Goal: Task Accomplishment & Management: Use online tool/utility

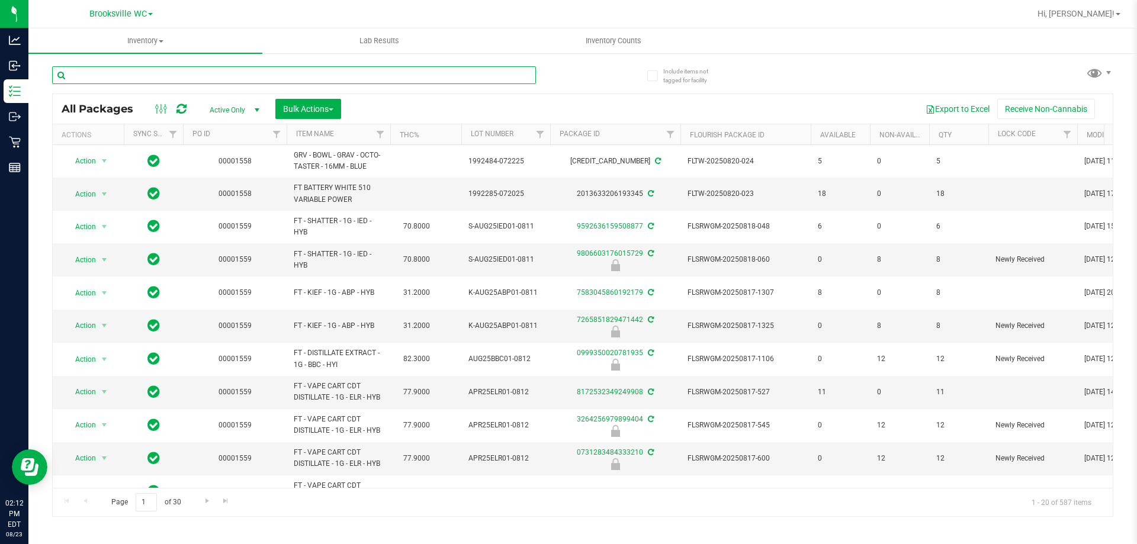
click at [208, 75] on input "text" at bounding box center [294, 75] width 484 height 18
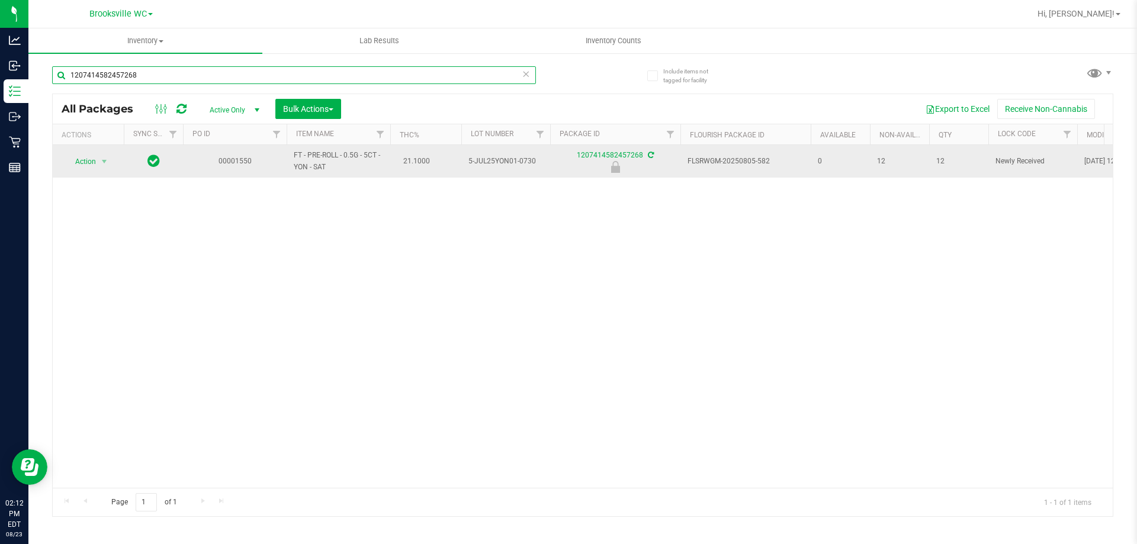
type input "1207414582457268"
click at [95, 153] on span "Action" at bounding box center [81, 161] width 32 height 17
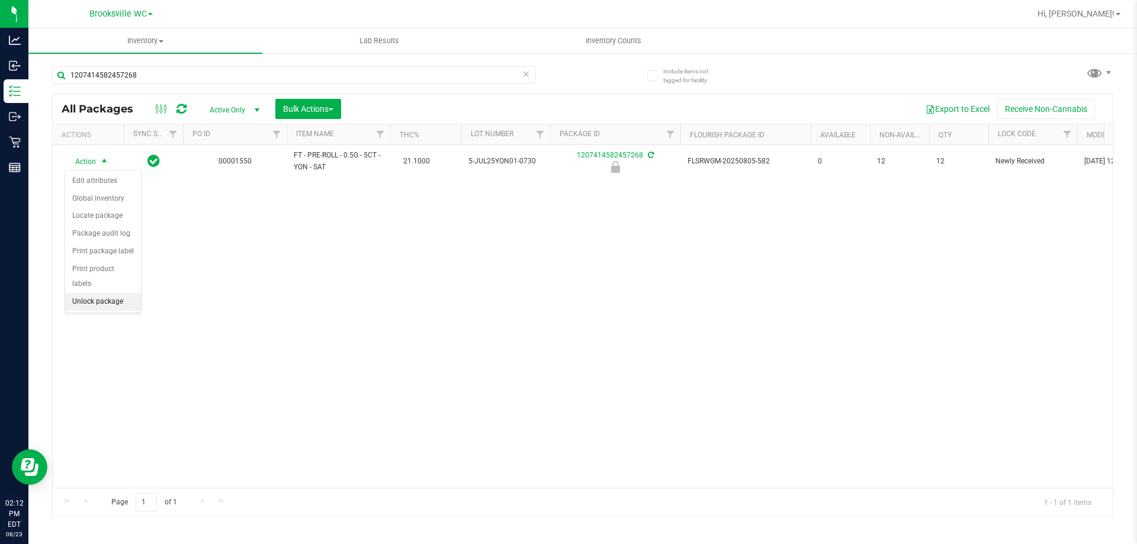
click at [98, 293] on li "Unlock package" at bounding box center [103, 302] width 76 height 18
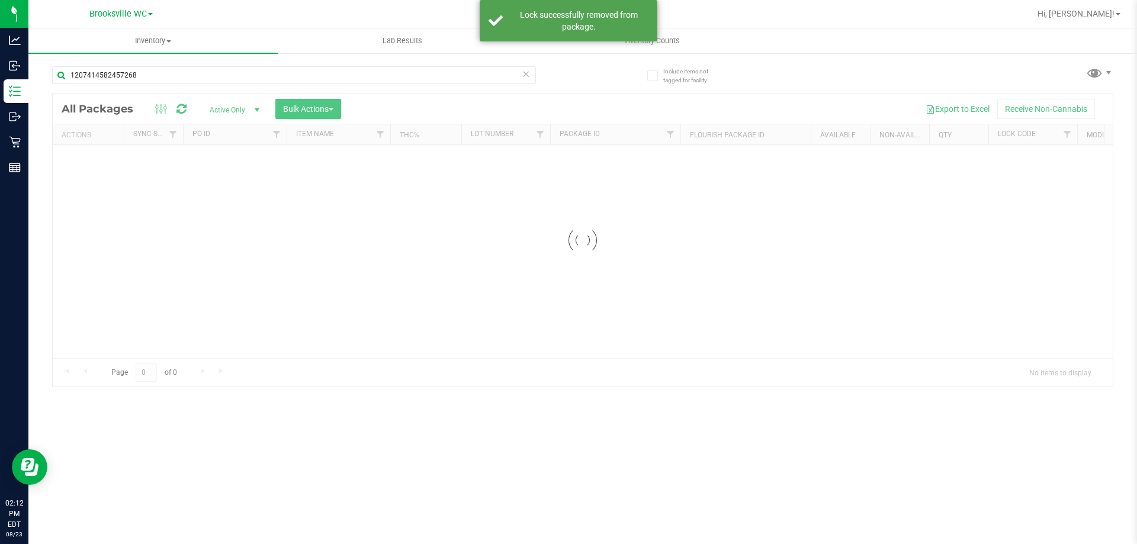
click at [165, 71] on input "1207414582457268" at bounding box center [294, 75] width 484 height 18
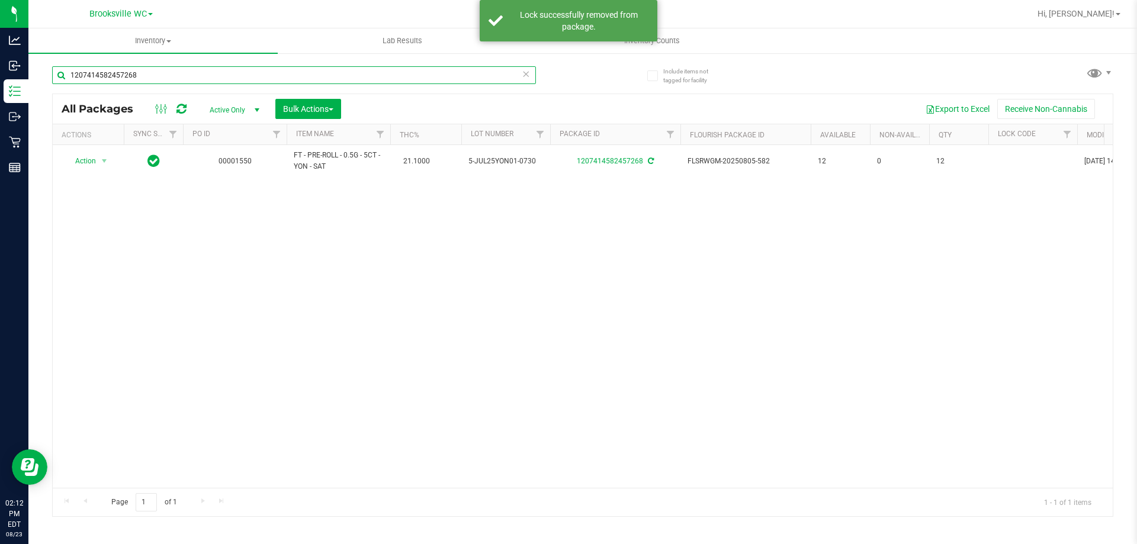
click at [165, 71] on input "1207414582457268" at bounding box center [294, 75] width 484 height 18
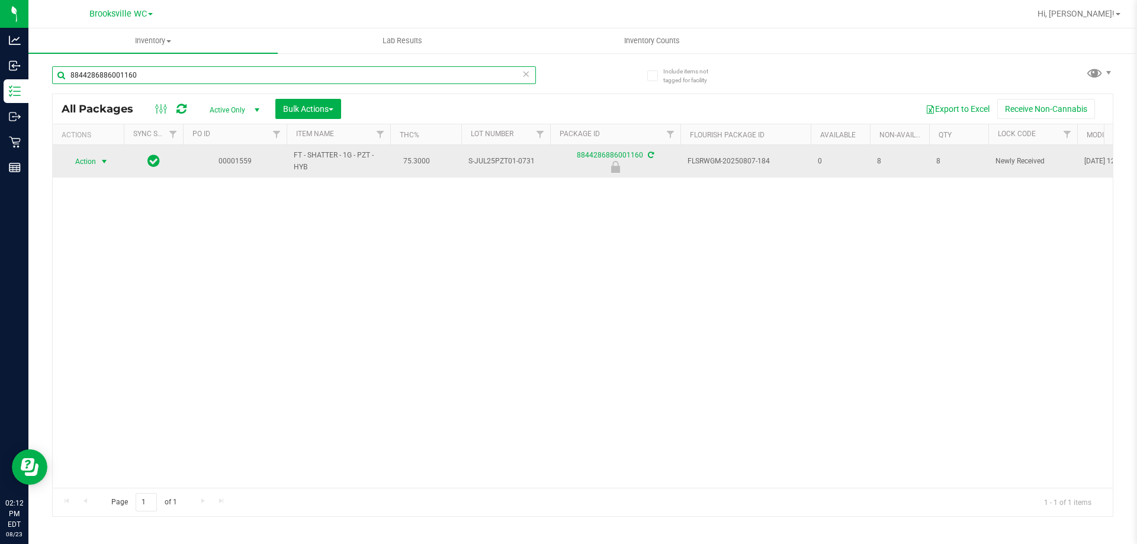
type input "8844286886001160"
click at [92, 160] on span "Action" at bounding box center [81, 161] width 32 height 17
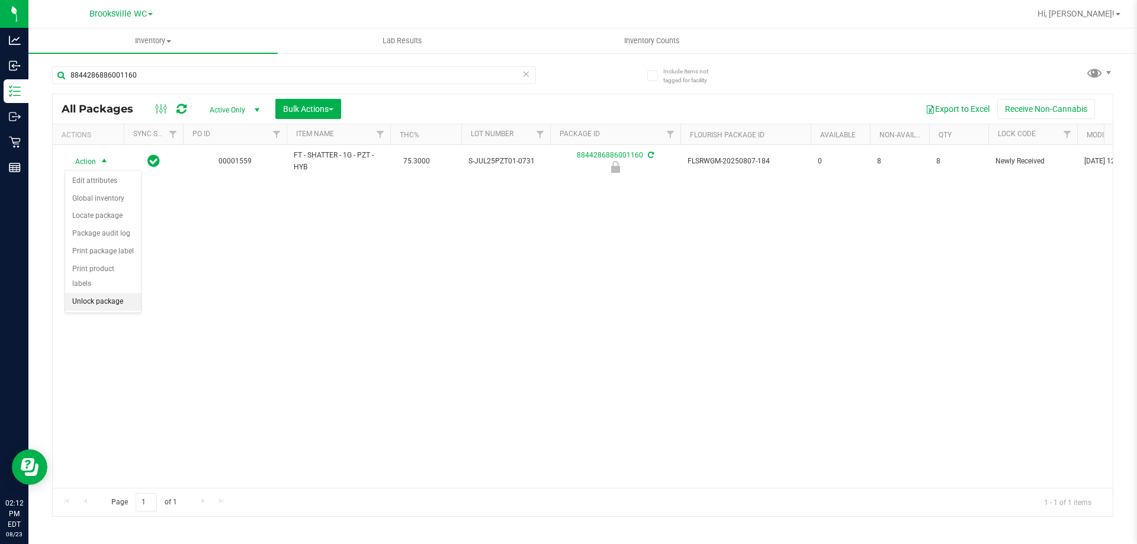
click at [97, 293] on li "Unlock package" at bounding box center [103, 302] width 76 height 18
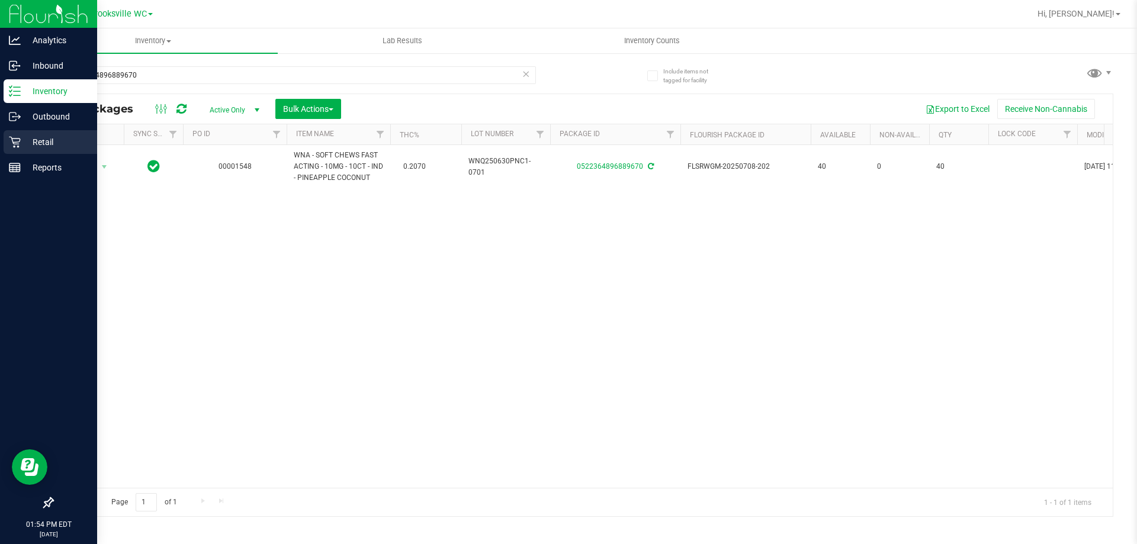
click at [62, 150] on div "Retail" at bounding box center [51, 142] width 94 height 24
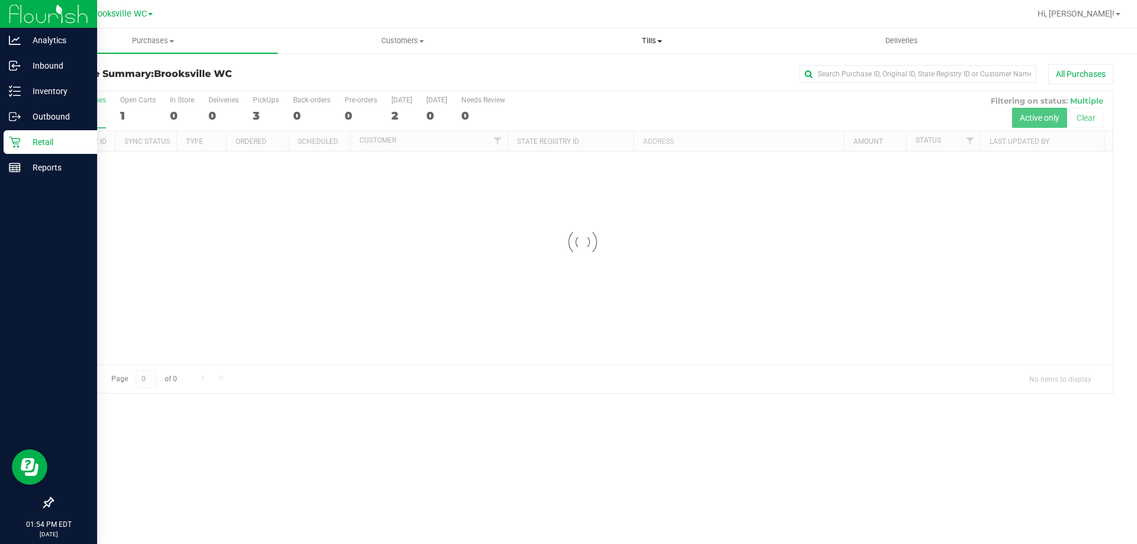
click at [644, 41] on span "Tills" at bounding box center [652, 41] width 248 height 11
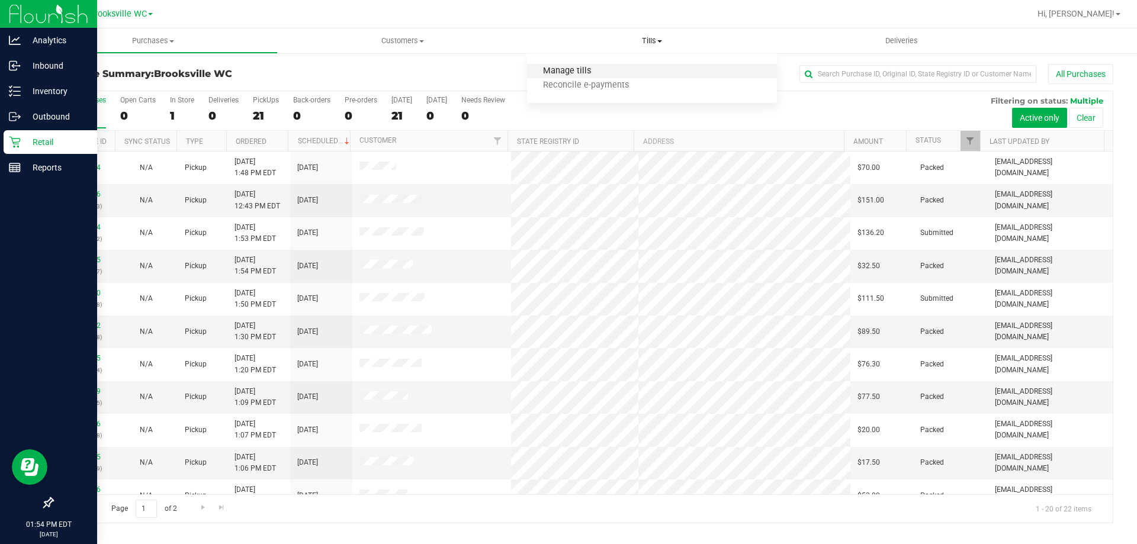
click at [585, 72] on span "Manage tills" at bounding box center [567, 71] width 80 height 10
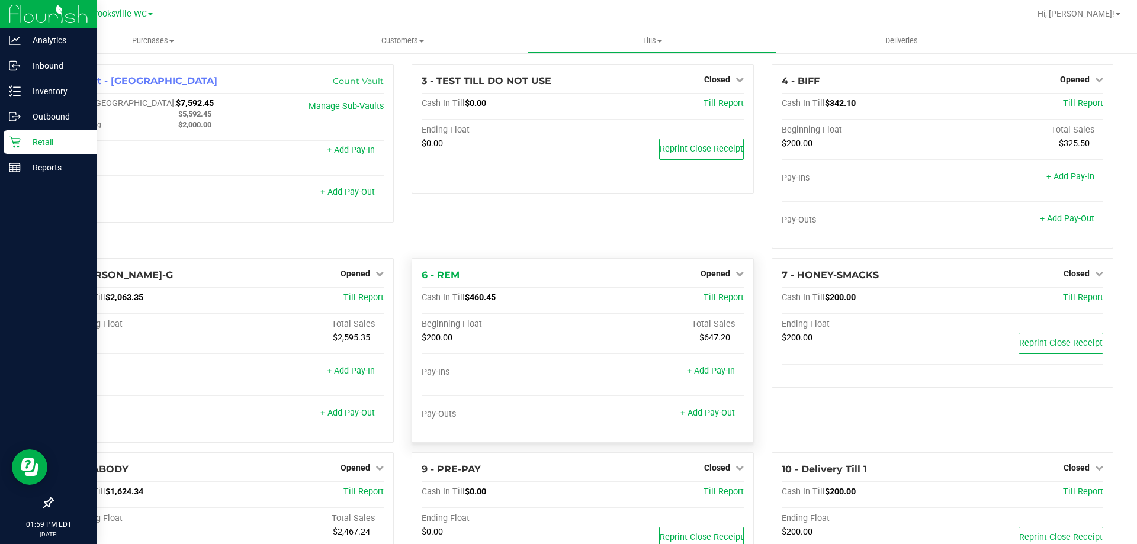
scroll to position [114, 0]
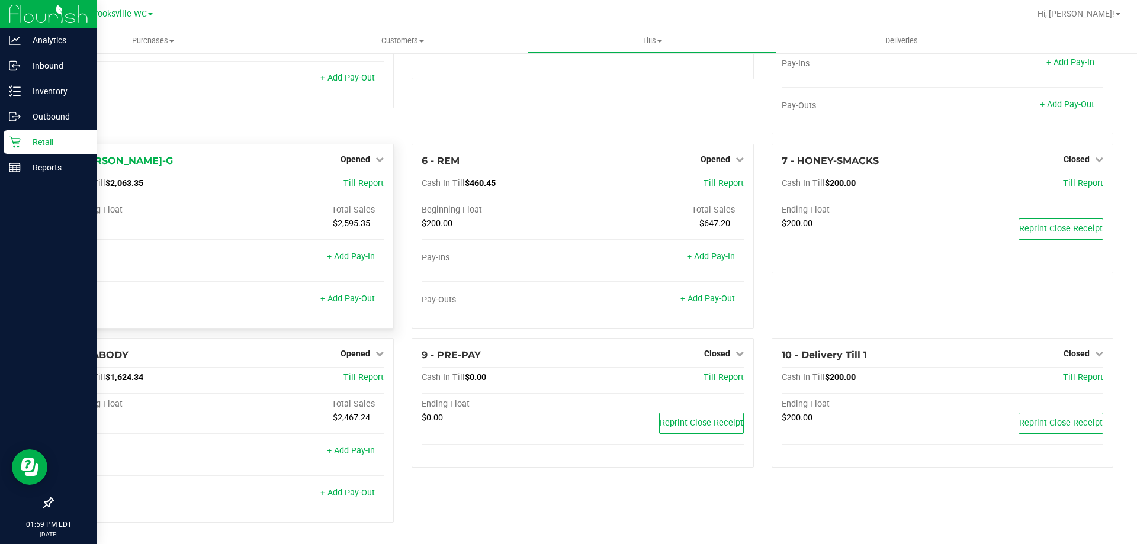
click at [345, 301] on link "+ Add Pay-Out" at bounding box center [347, 299] width 54 height 10
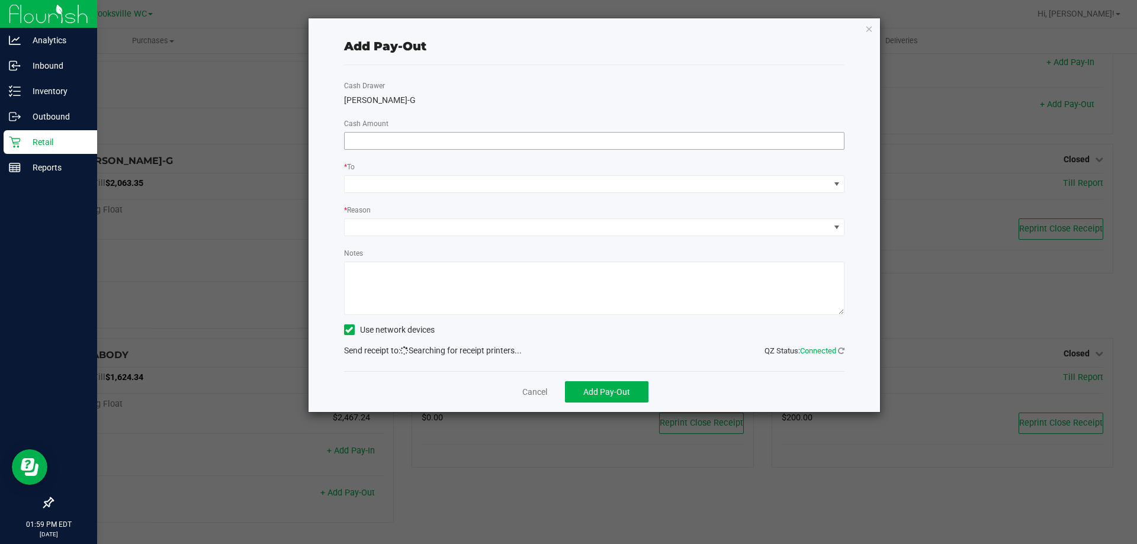
click at [622, 136] on input at bounding box center [595, 141] width 500 height 17
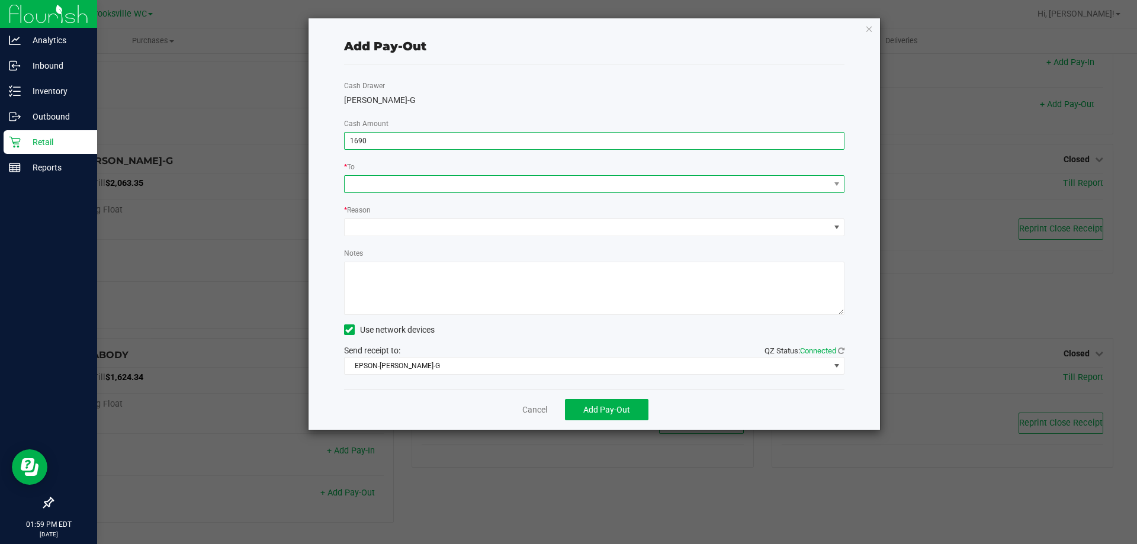
type input "$1,690.00"
click at [617, 182] on span at bounding box center [587, 184] width 485 height 17
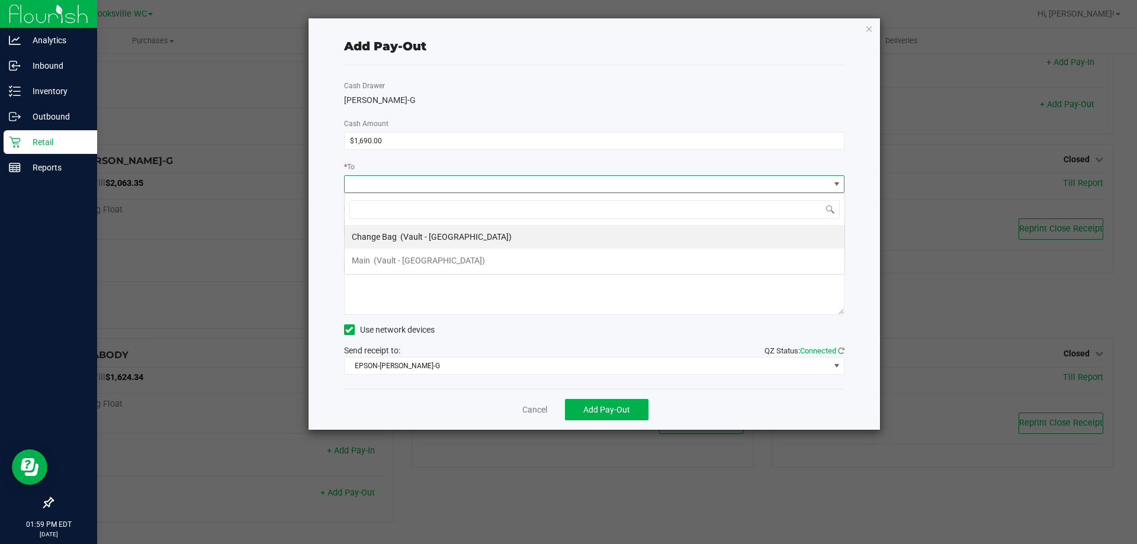
scroll to position [18, 500]
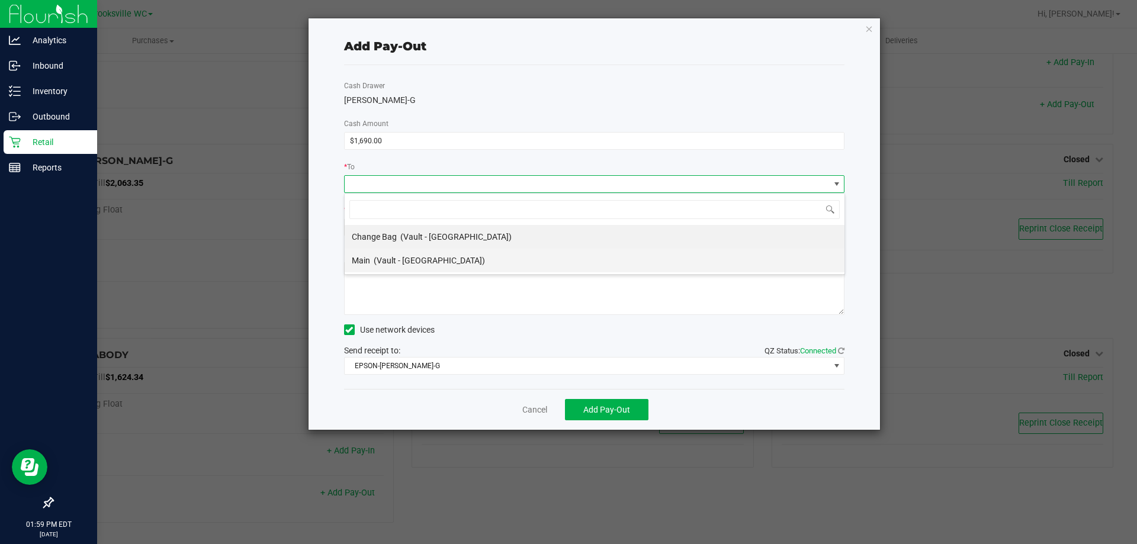
click at [435, 261] on span "(Vault - Brooksville)" at bounding box center [429, 260] width 111 height 9
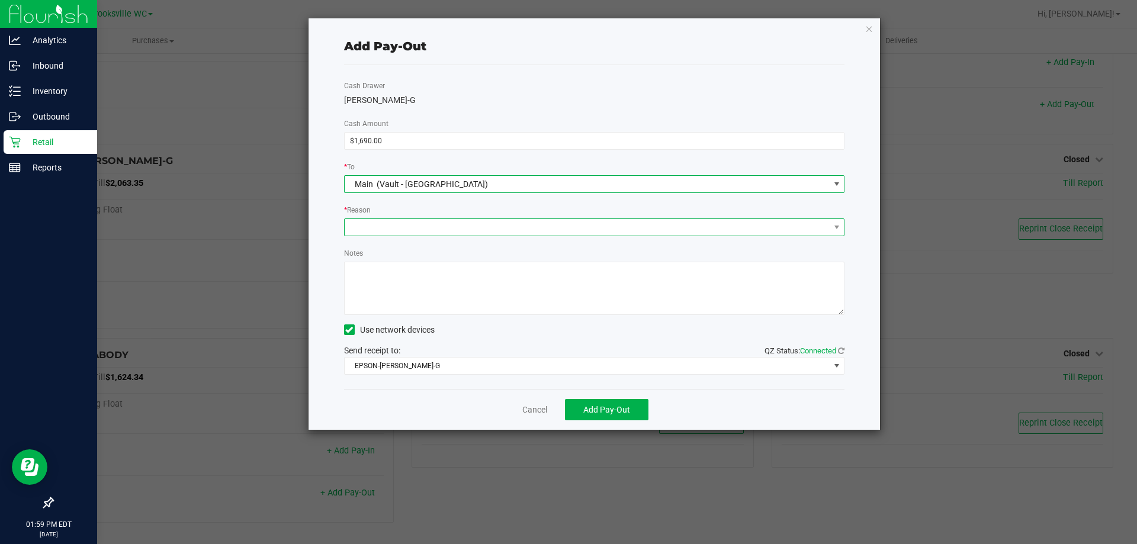
click at [451, 230] on span at bounding box center [587, 227] width 485 height 17
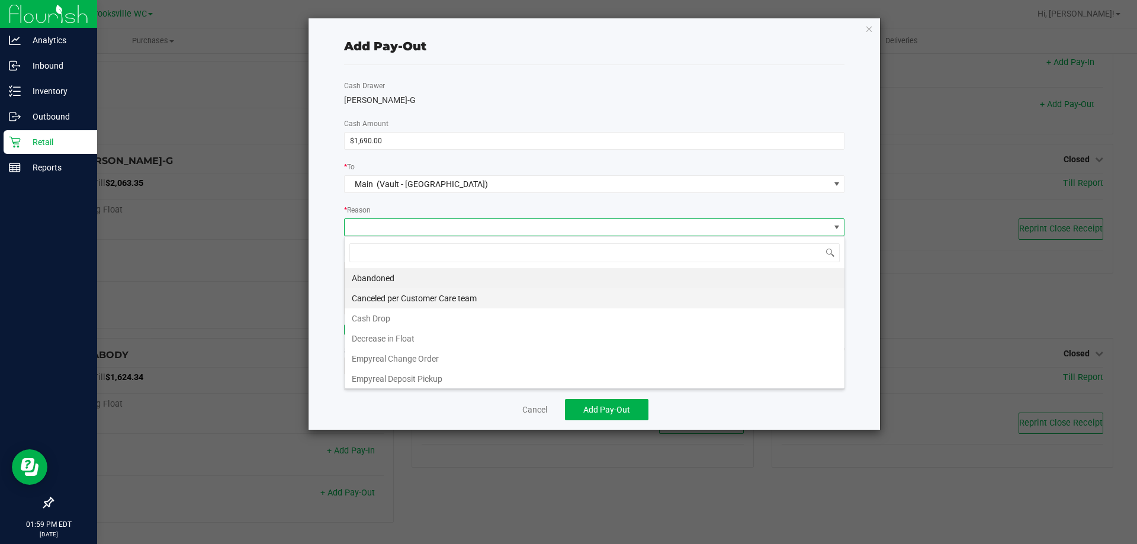
scroll to position [23, 0]
click at [431, 298] on li "Cash Drop" at bounding box center [595, 296] width 500 height 20
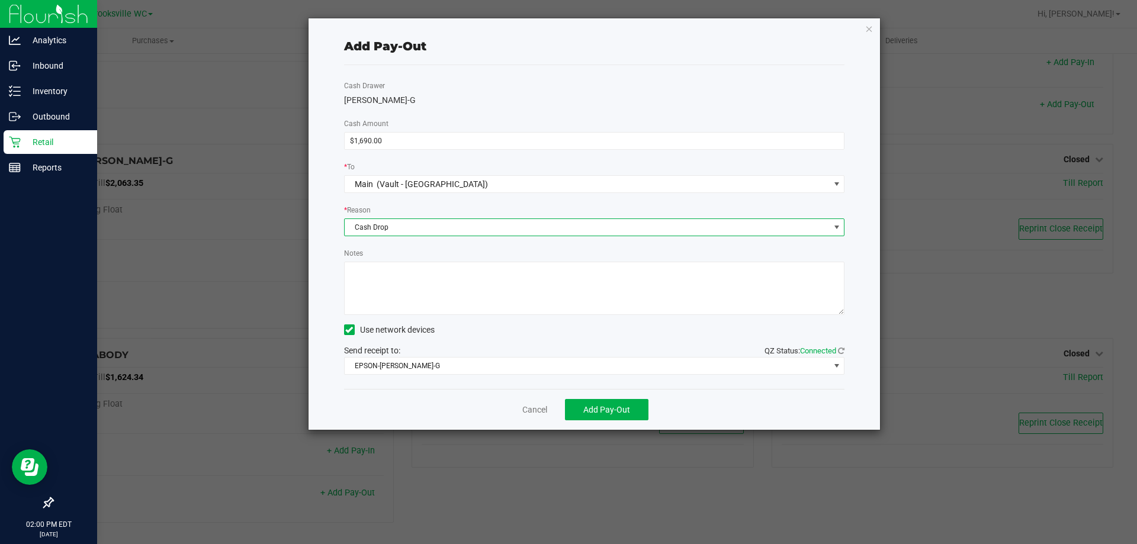
click at [438, 287] on textarea "Notes" at bounding box center [594, 288] width 501 height 53
type textarea "eb"
click at [452, 375] on div "Cash Drawer BECKY-G Cash Amount $1,690.00 * To Main (Vault - Brooksville) * Rea…" at bounding box center [594, 227] width 501 height 324
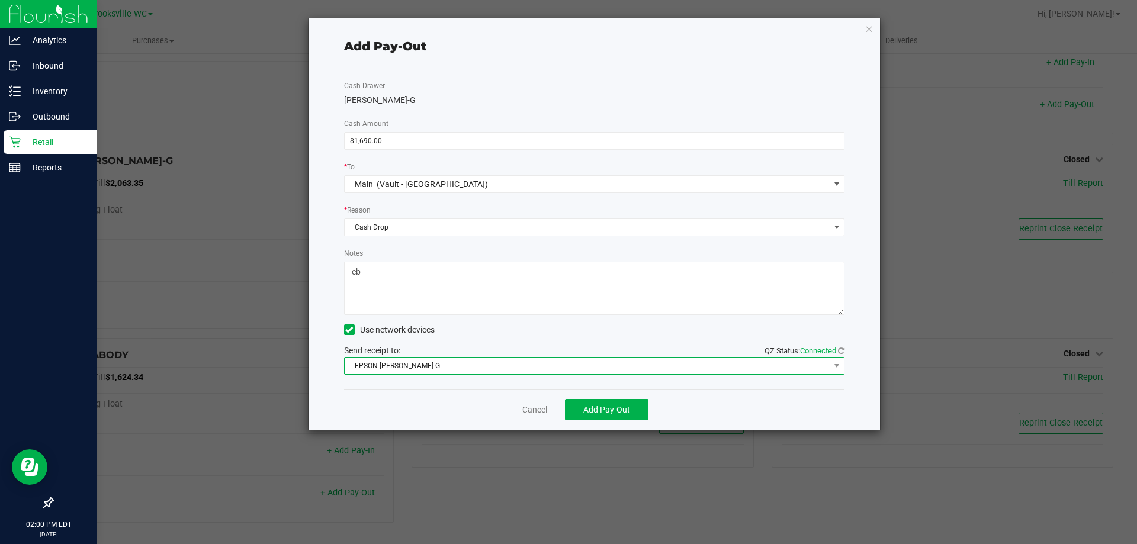
click at [452, 371] on span "EPSON-BECKY-G" at bounding box center [587, 366] width 485 height 17
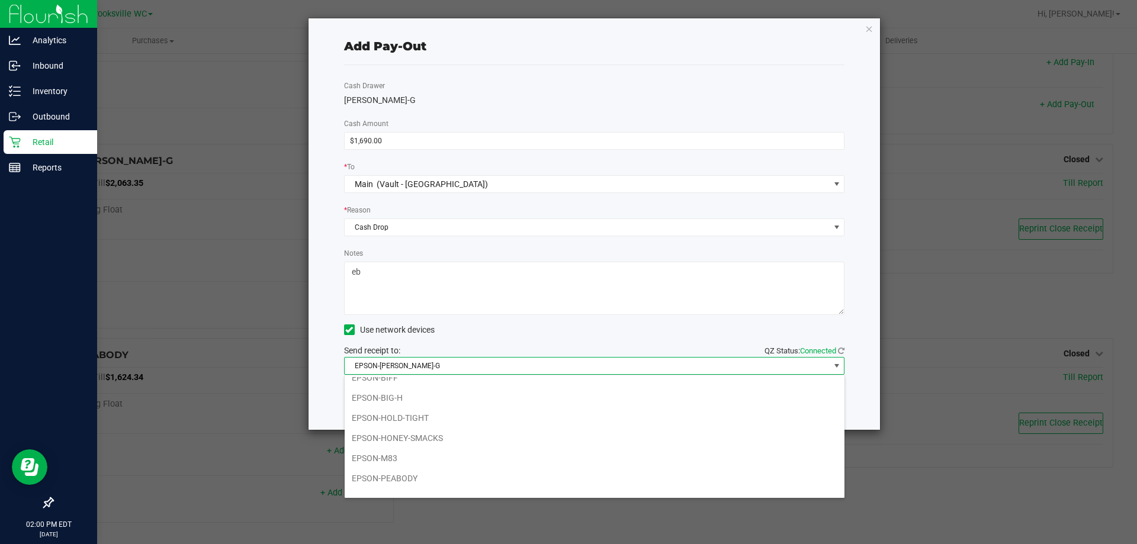
scroll to position [103, 0]
click at [428, 475] on li "EPSON-SIMBA" at bounding box center [595, 465] width 500 height 20
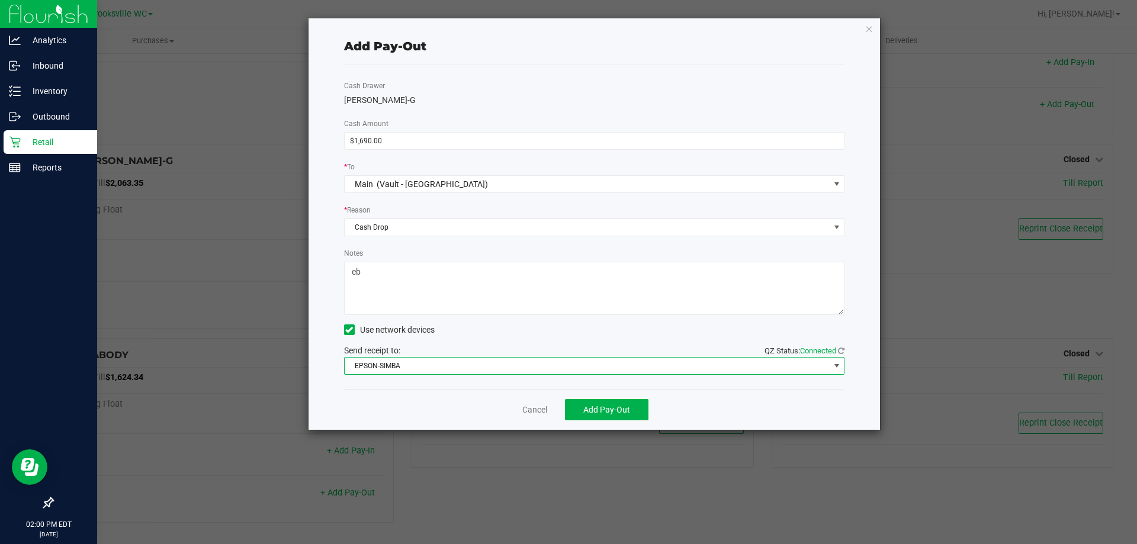
click at [429, 364] on span "EPSON-SIMBA" at bounding box center [587, 366] width 485 height 17
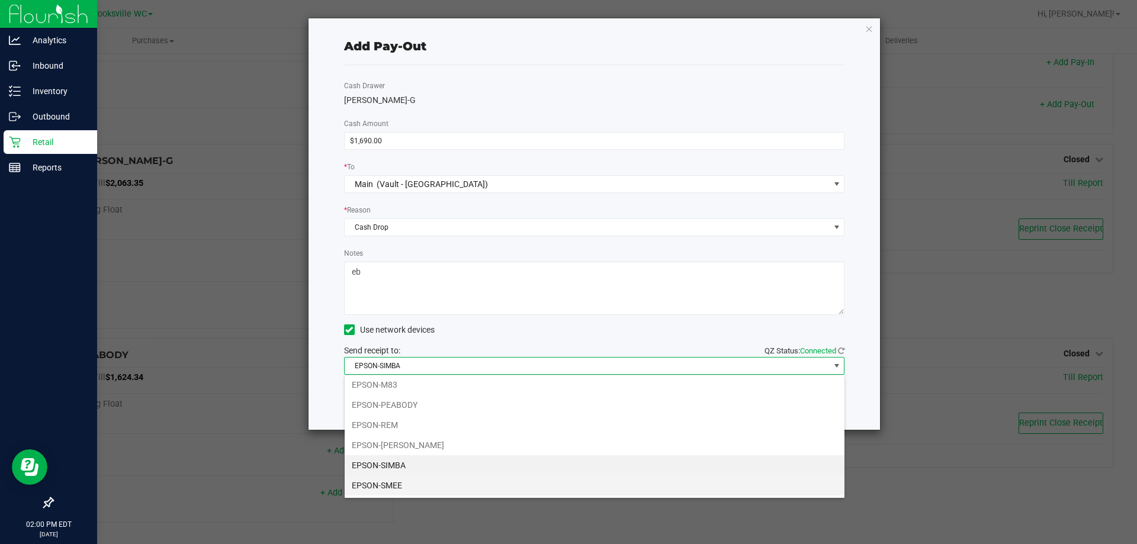
click at [429, 479] on li "EPSON-SMEE" at bounding box center [595, 486] width 500 height 20
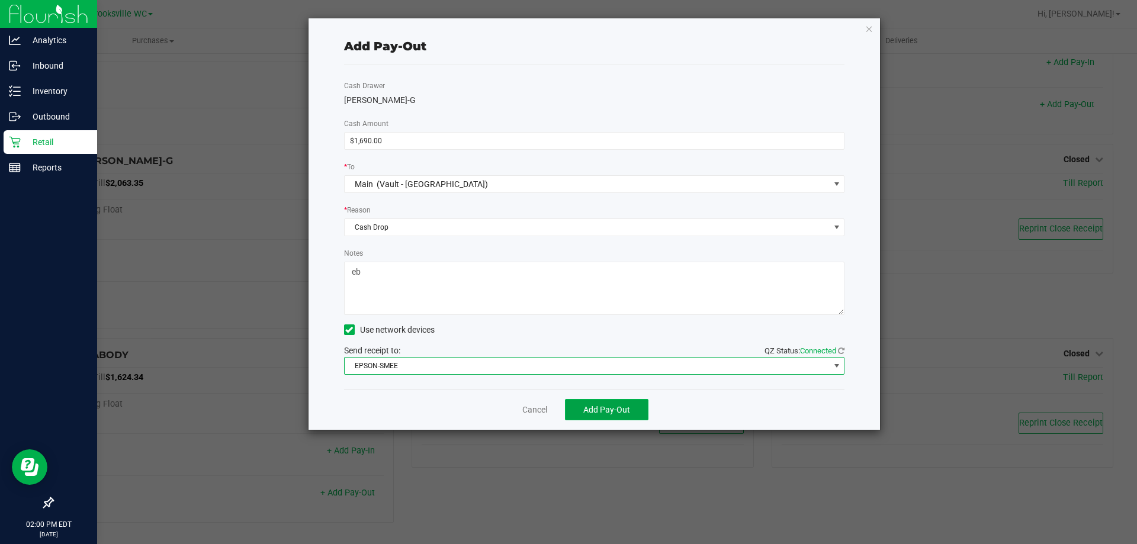
click at [595, 409] on span "Add Pay-Out" at bounding box center [606, 409] width 47 height 9
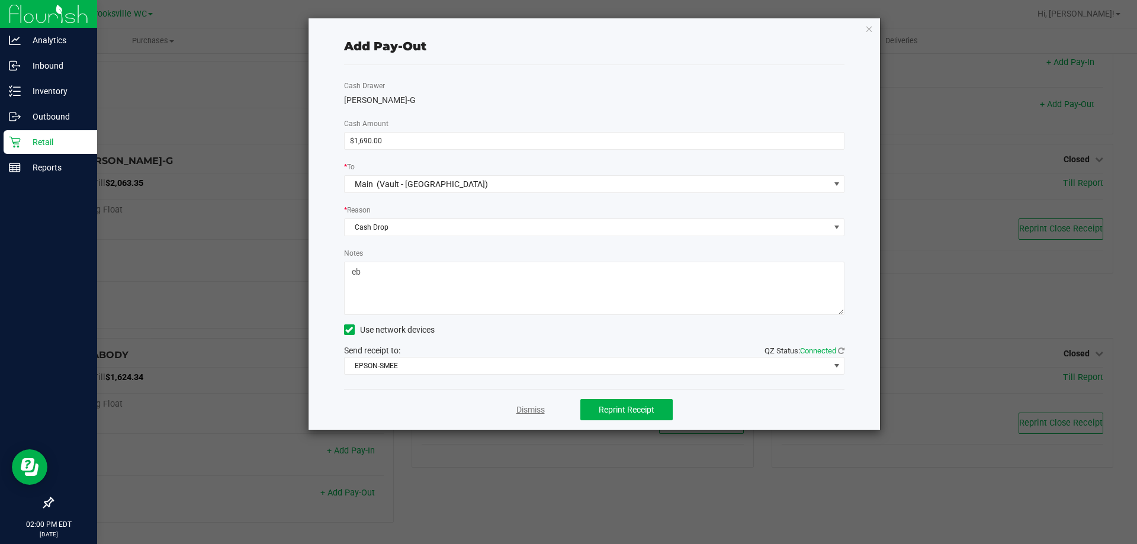
click at [534, 413] on link "Dismiss" at bounding box center [530, 410] width 28 height 12
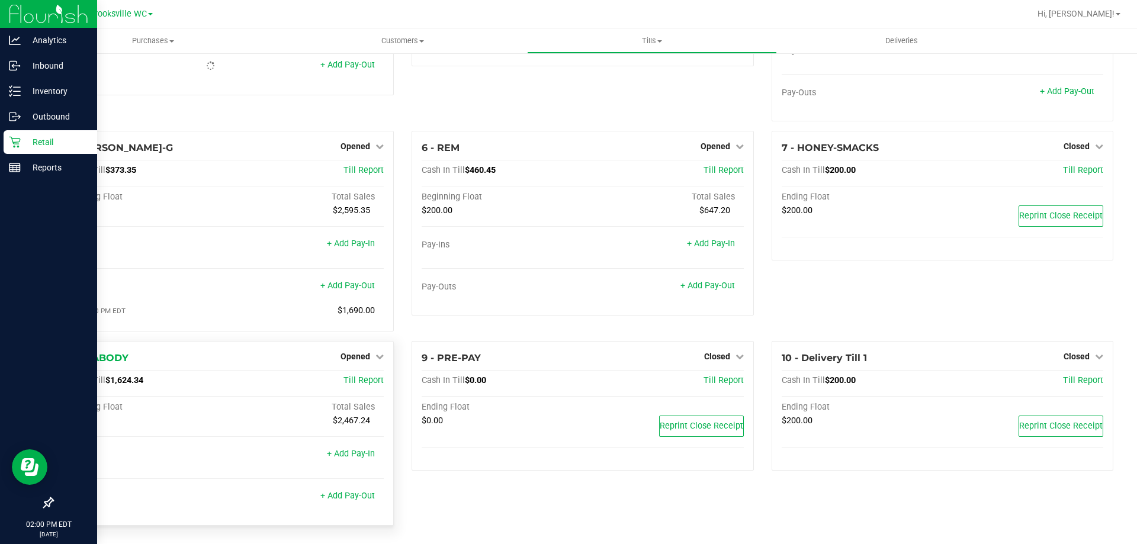
scroll to position [131, 0]
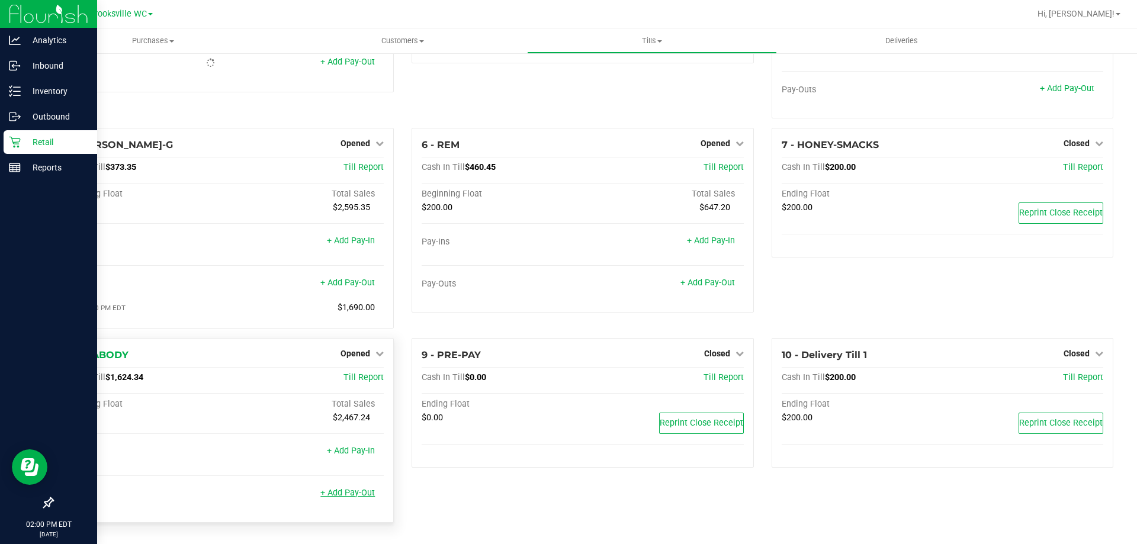
click at [329, 498] on link "+ Add Pay-Out" at bounding box center [347, 493] width 54 height 10
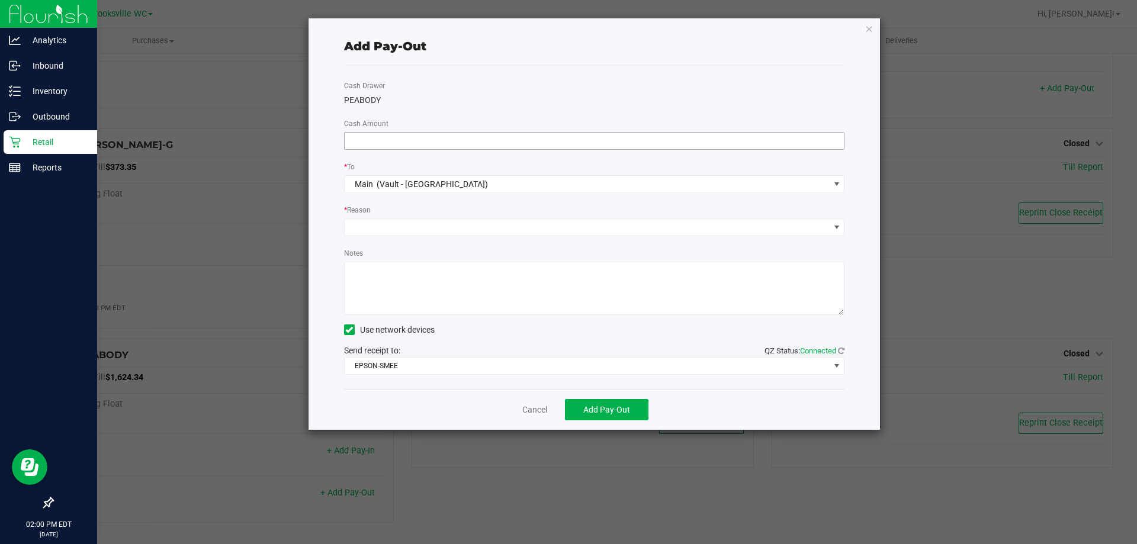
click at [551, 146] on input at bounding box center [595, 141] width 500 height 17
type input "$1,160.00"
click at [496, 224] on span at bounding box center [587, 227] width 485 height 17
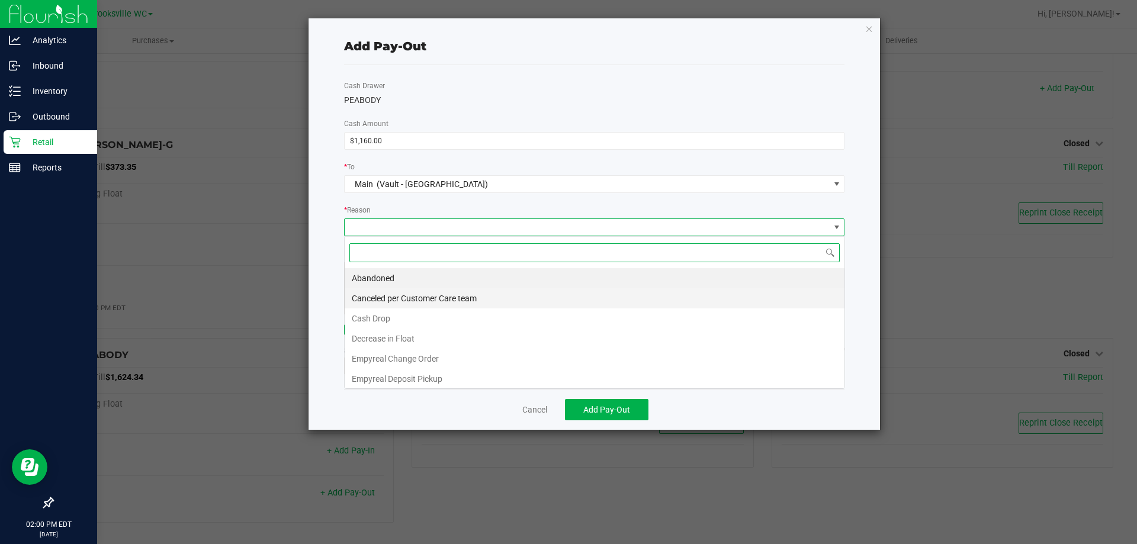
scroll to position [18, 500]
click at [450, 319] on li "Cash Drop" at bounding box center [595, 319] width 500 height 20
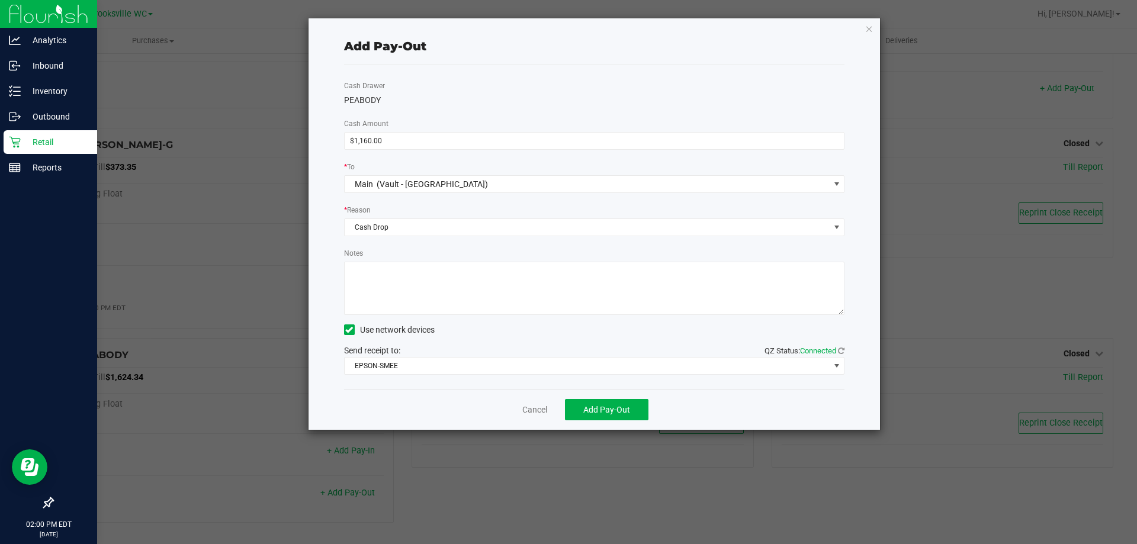
click at [454, 295] on textarea "Notes" at bounding box center [594, 288] width 501 height 53
type textarea "eb"
click at [609, 411] on span "Add Pay-Out" at bounding box center [606, 409] width 47 height 9
click at [523, 405] on link "Dismiss" at bounding box center [530, 410] width 28 height 12
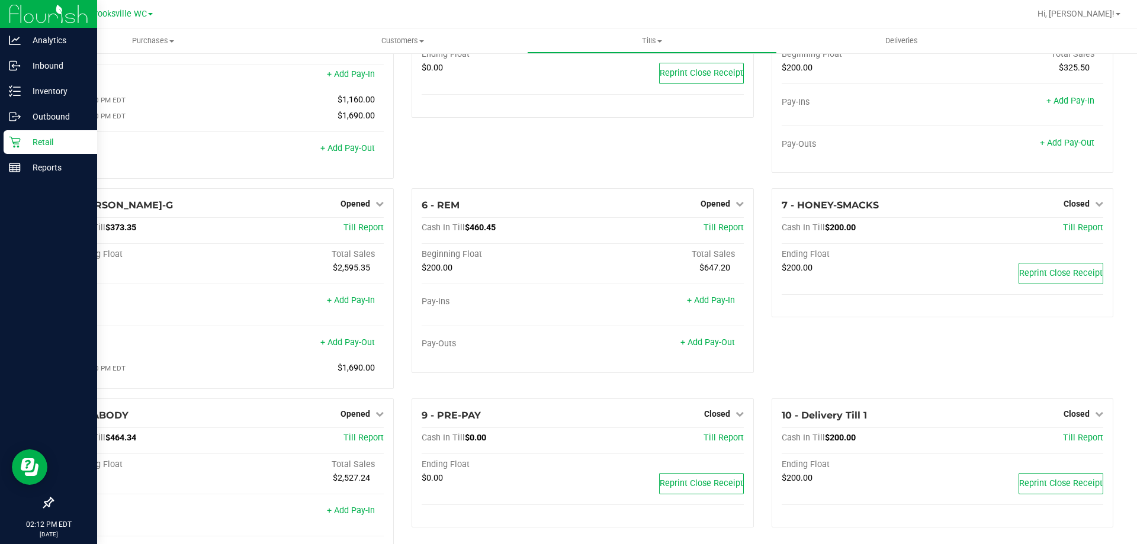
scroll to position [131, 0]
